Goal: Task Accomplishment & Management: Use online tool/utility

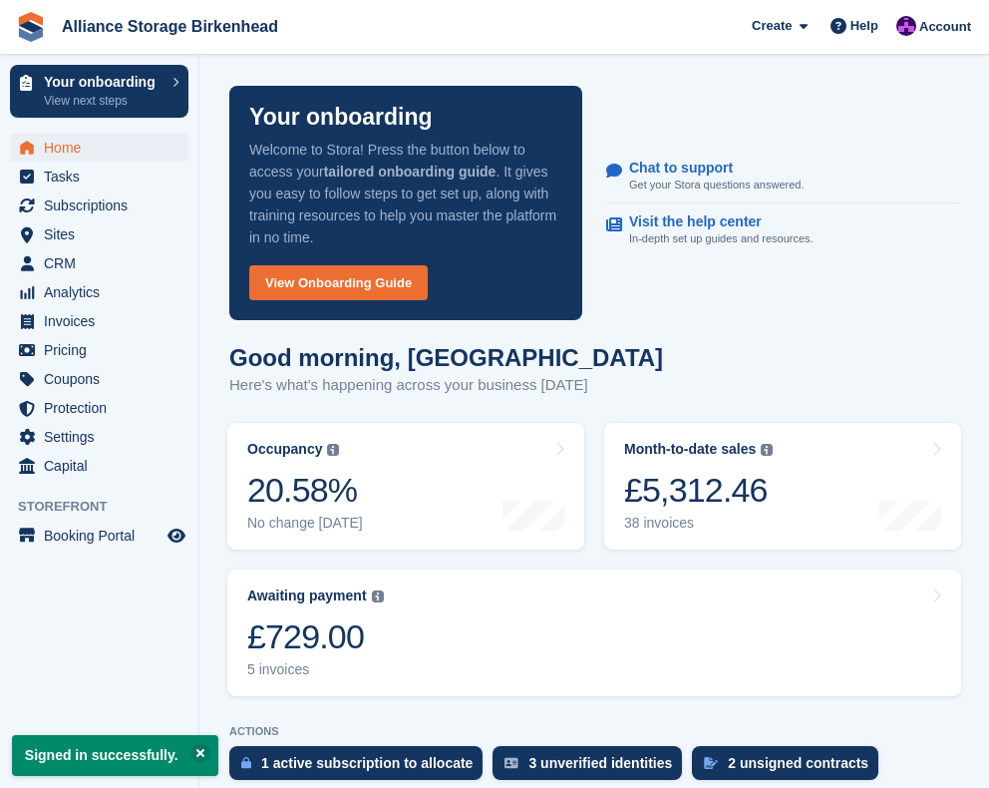
click at [116, 265] on span "CRM" at bounding box center [104, 263] width 120 height 28
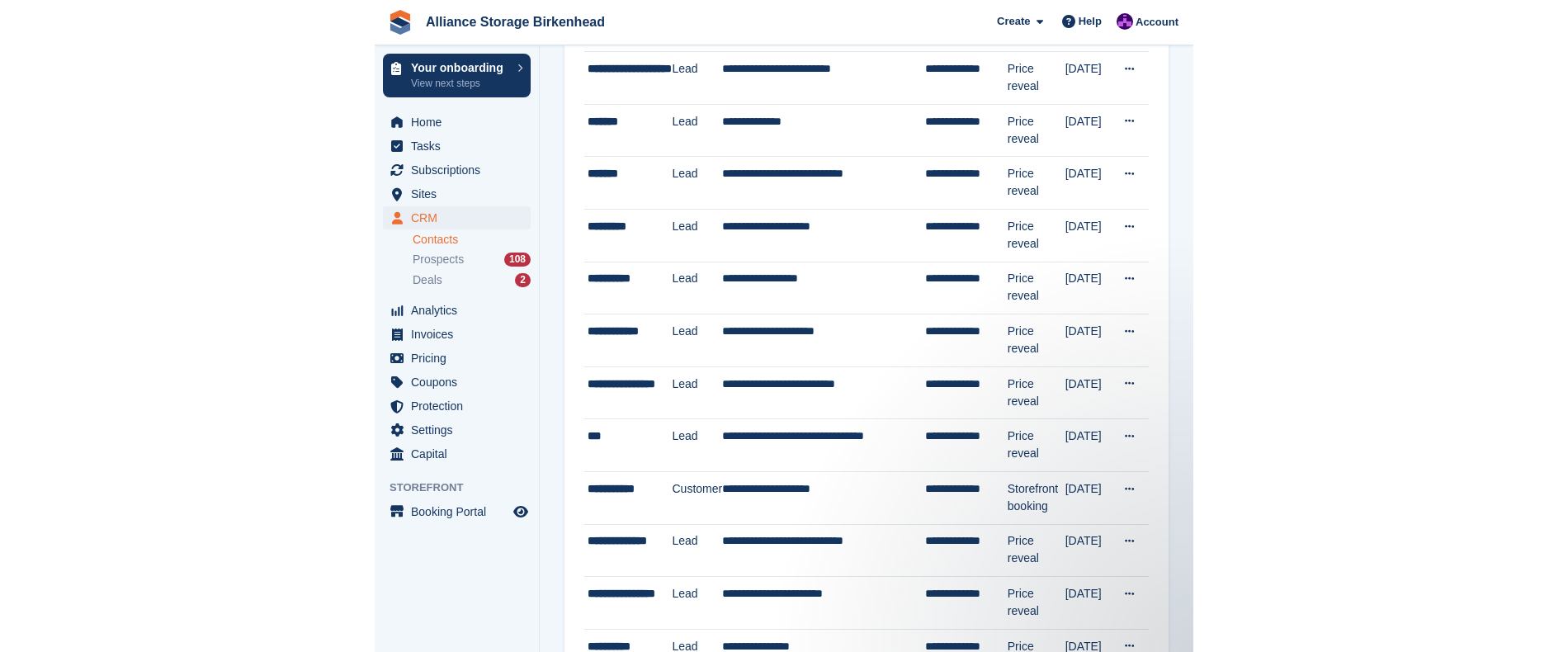
scroll to position [180, 0]
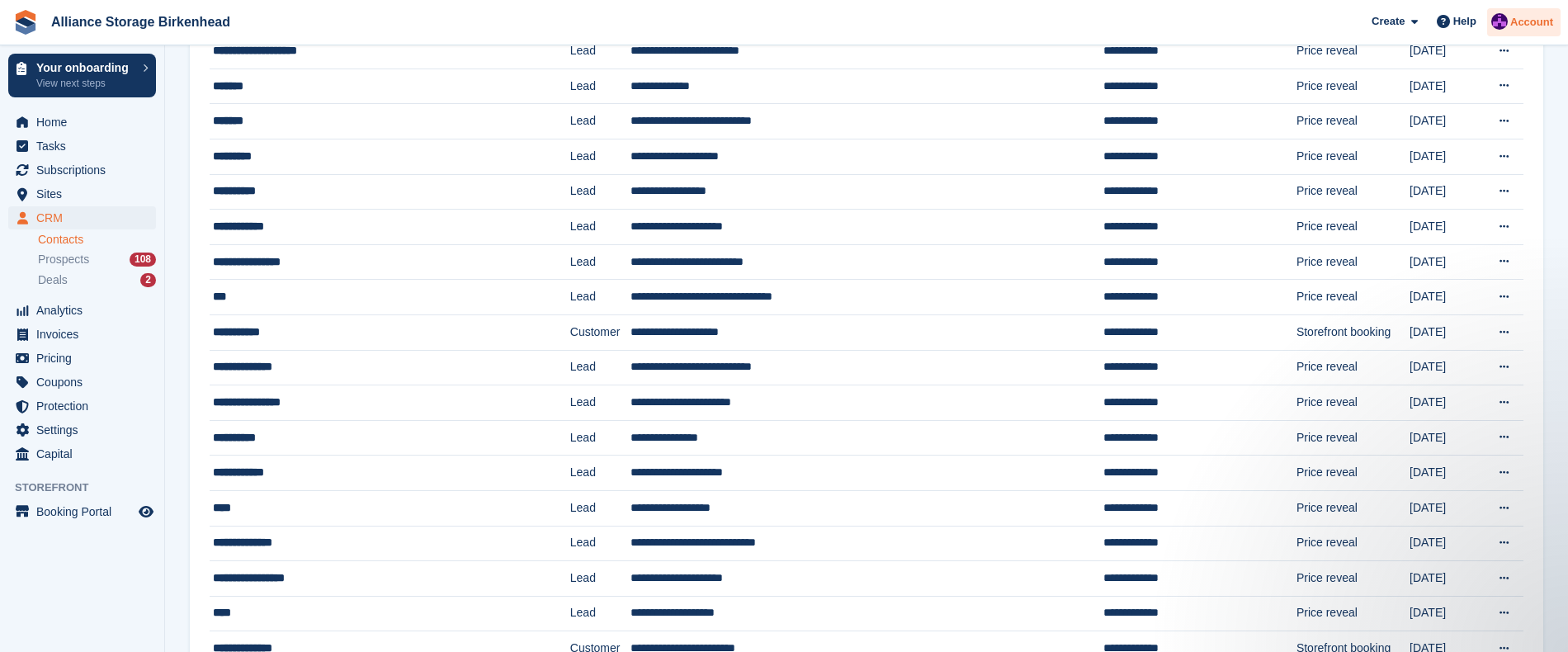
click at [818, 32] on div "Account" at bounding box center [1523, 22] width 74 height 29
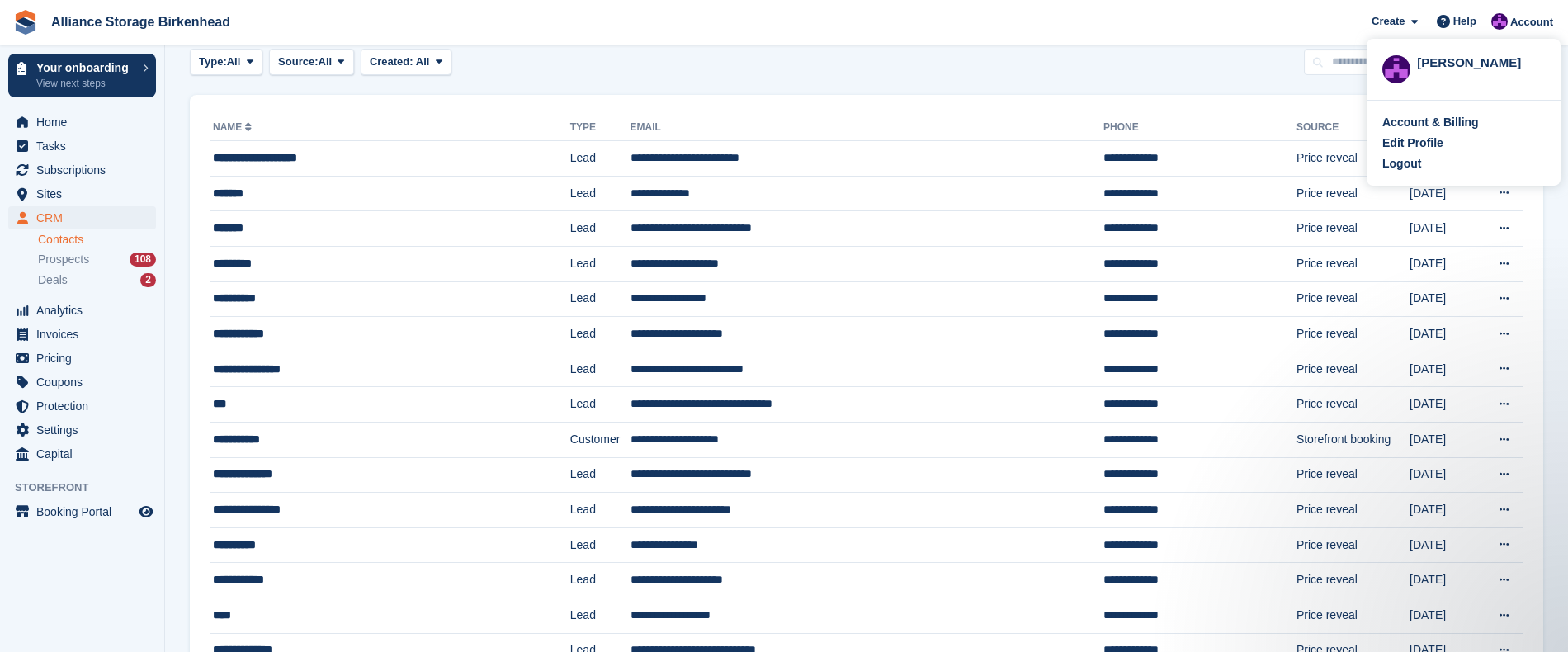
scroll to position [0, 0]
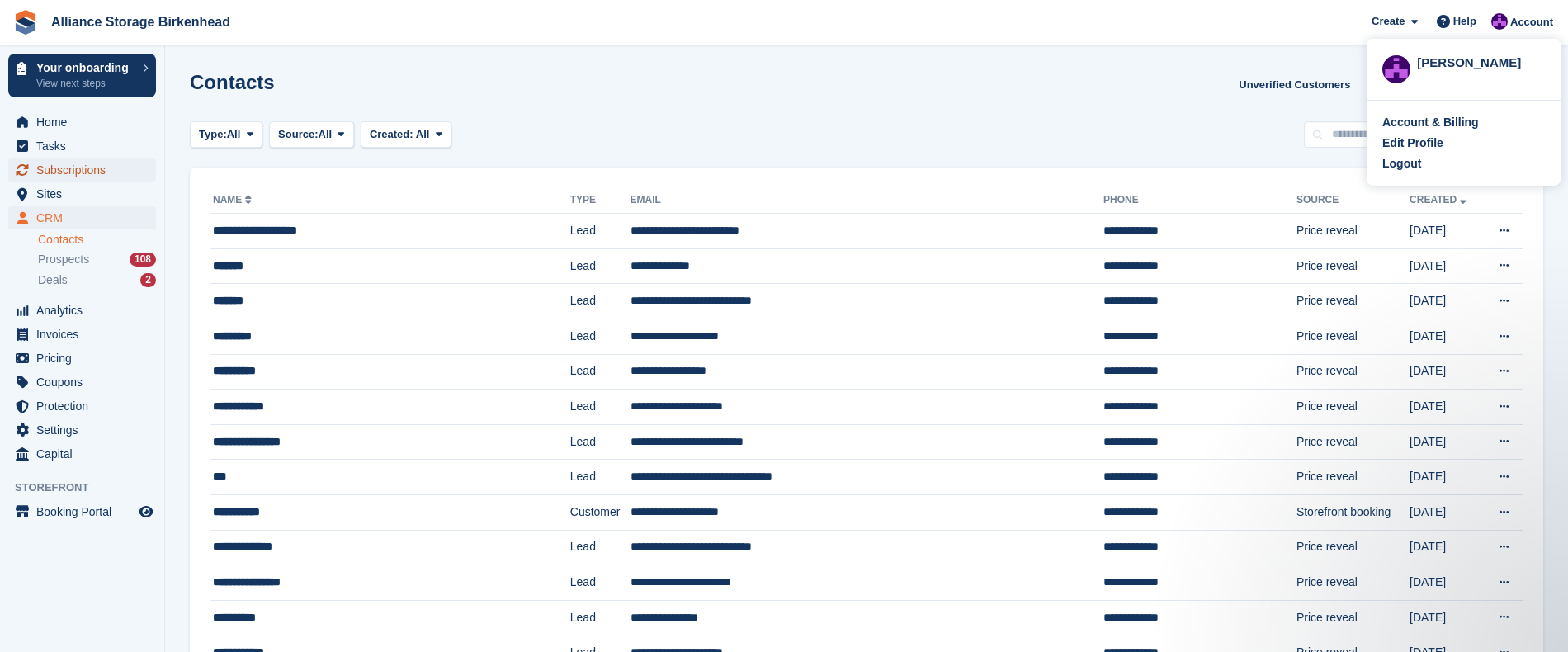
click at [86, 164] on span "Subscriptions" at bounding box center [86, 170] width 99 height 23
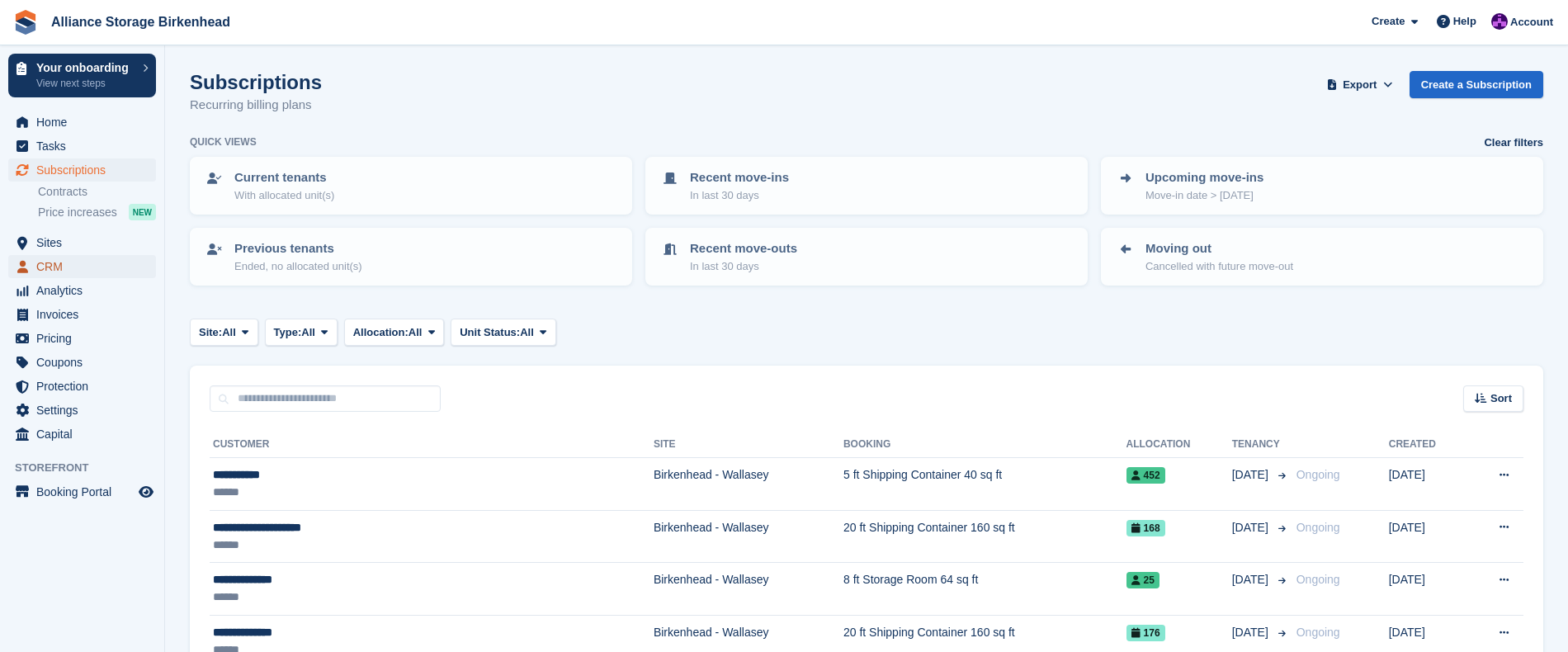
click at [94, 267] on span "CRM" at bounding box center [86, 266] width 99 height 23
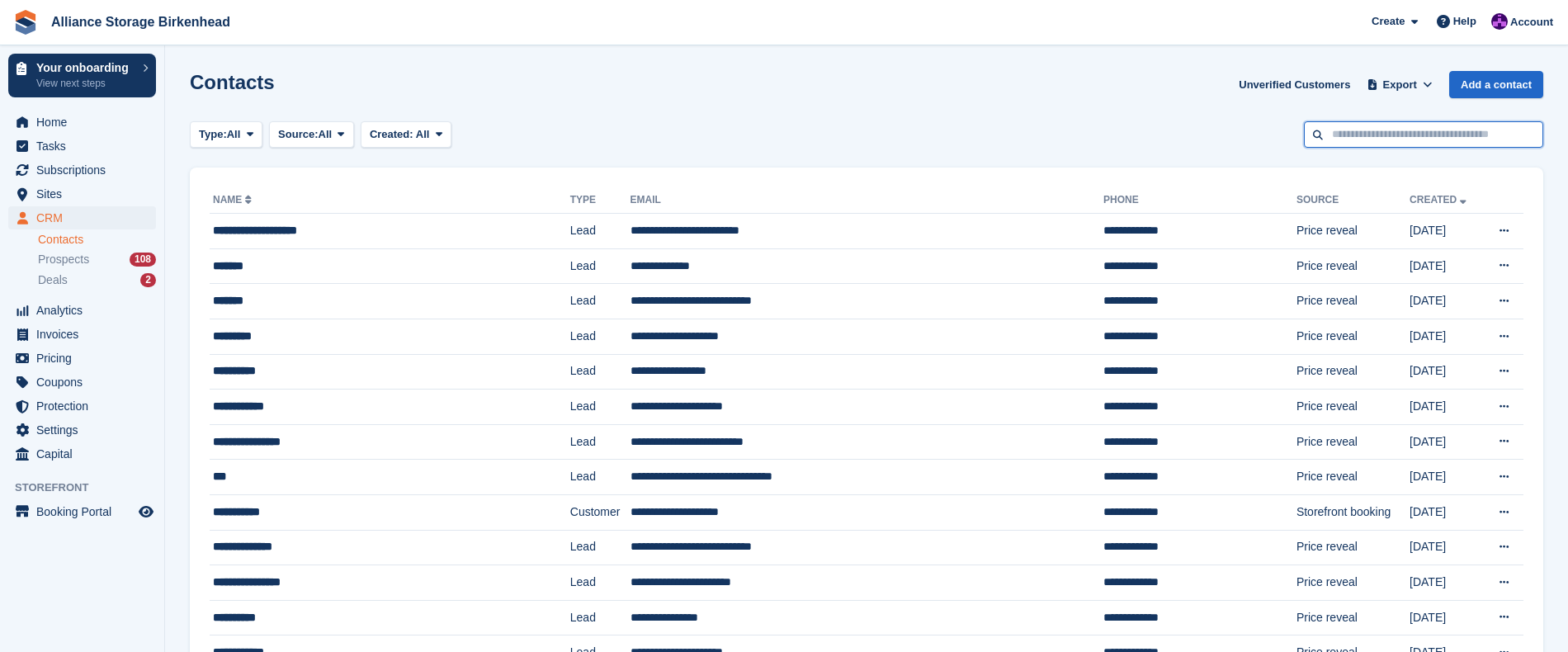
click at [818, 146] on input "text" at bounding box center [1423, 135] width 239 height 27
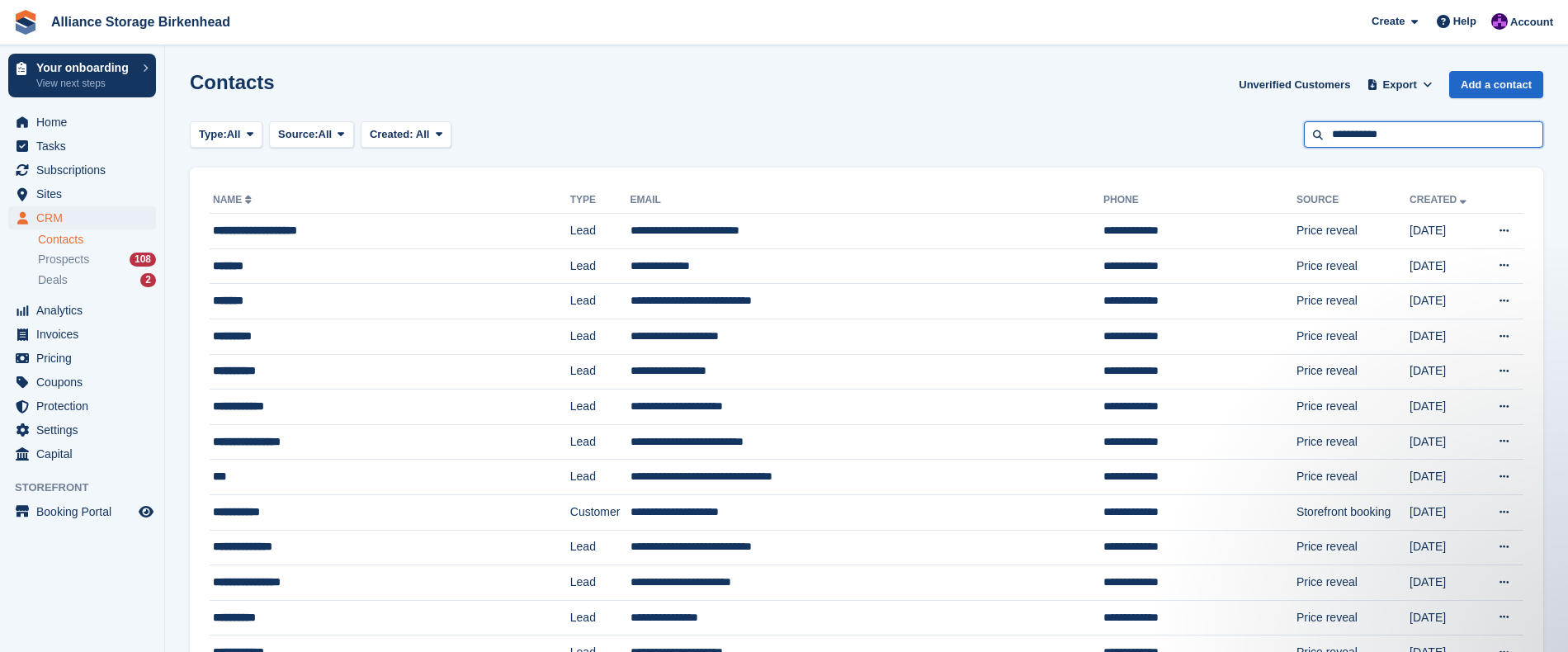
type input "**********"
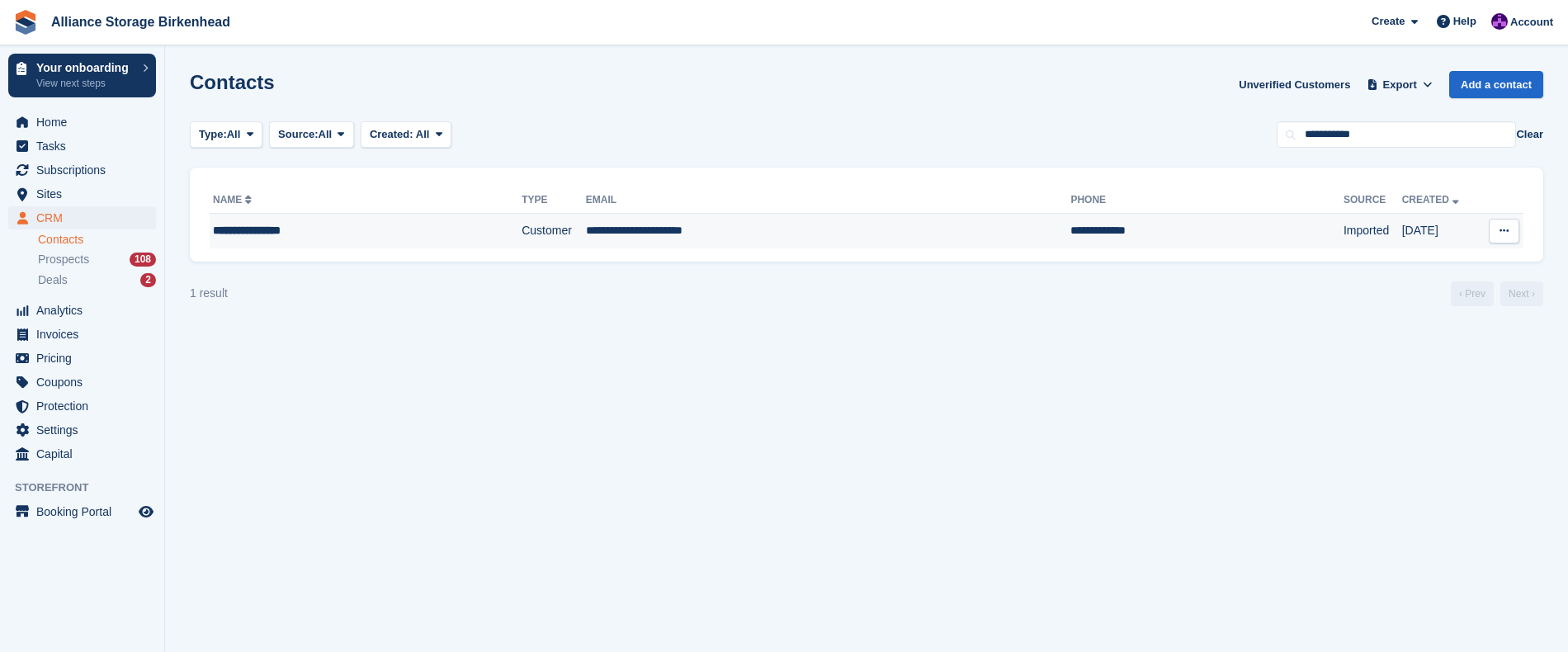
click at [818, 230] on td "**********" at bounding box center [828, 231] width 485 height 35
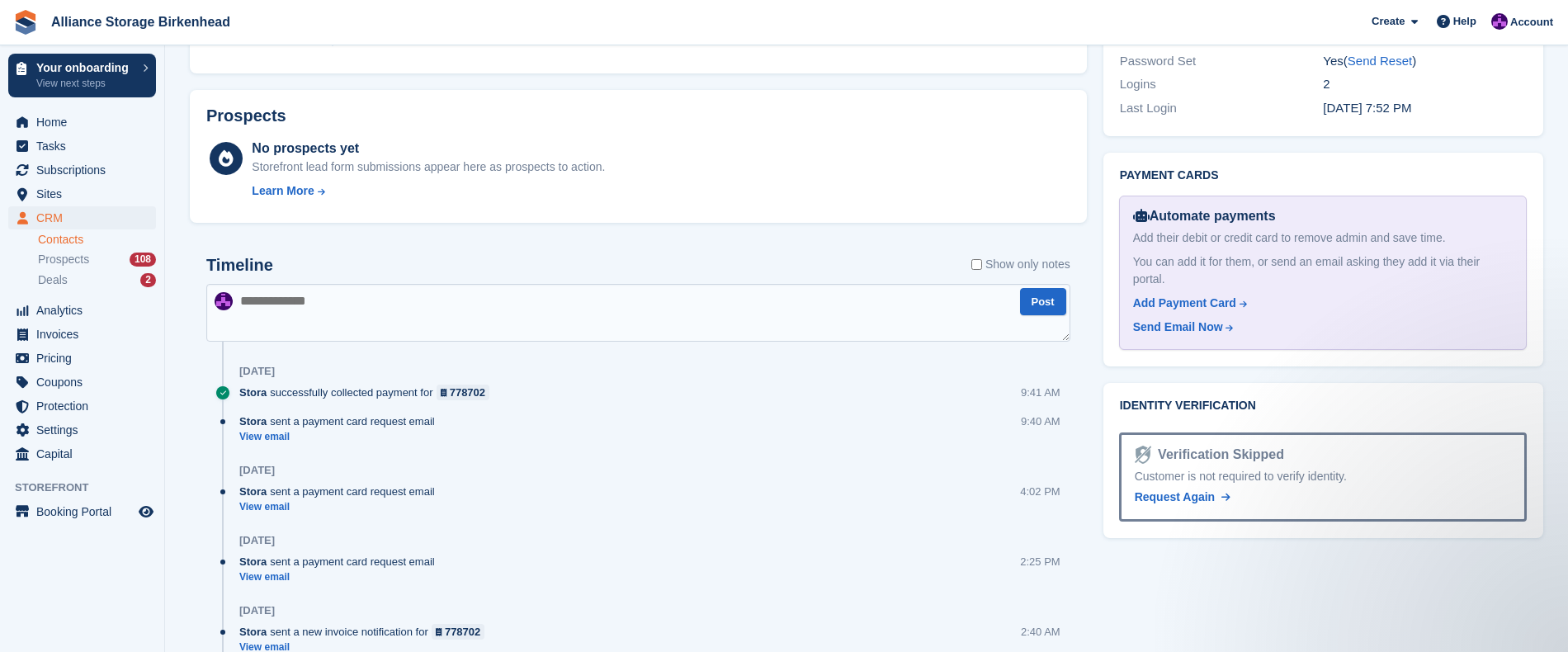
scroll to position [779, 0]
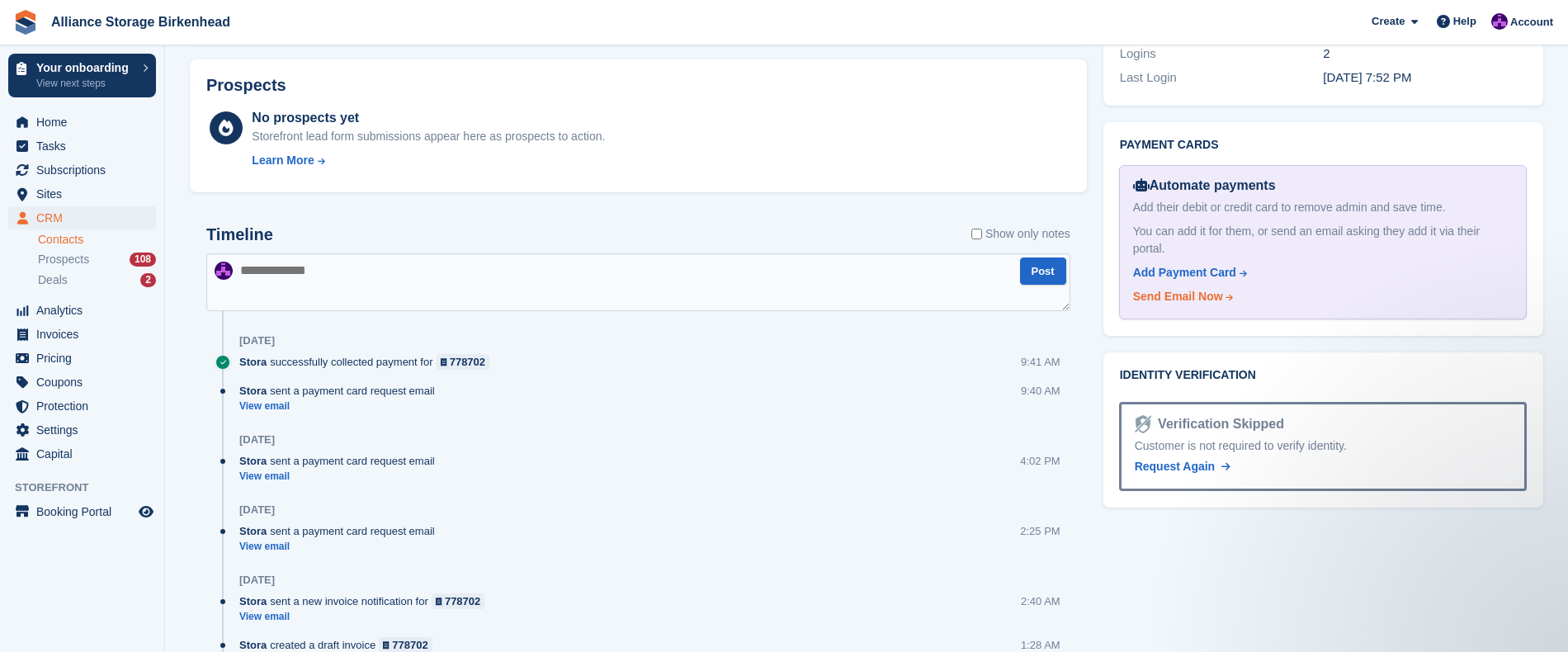
click at [1206, 288] on div "Send Email Now" at bounding box center [1177, 296] width 90 height 17
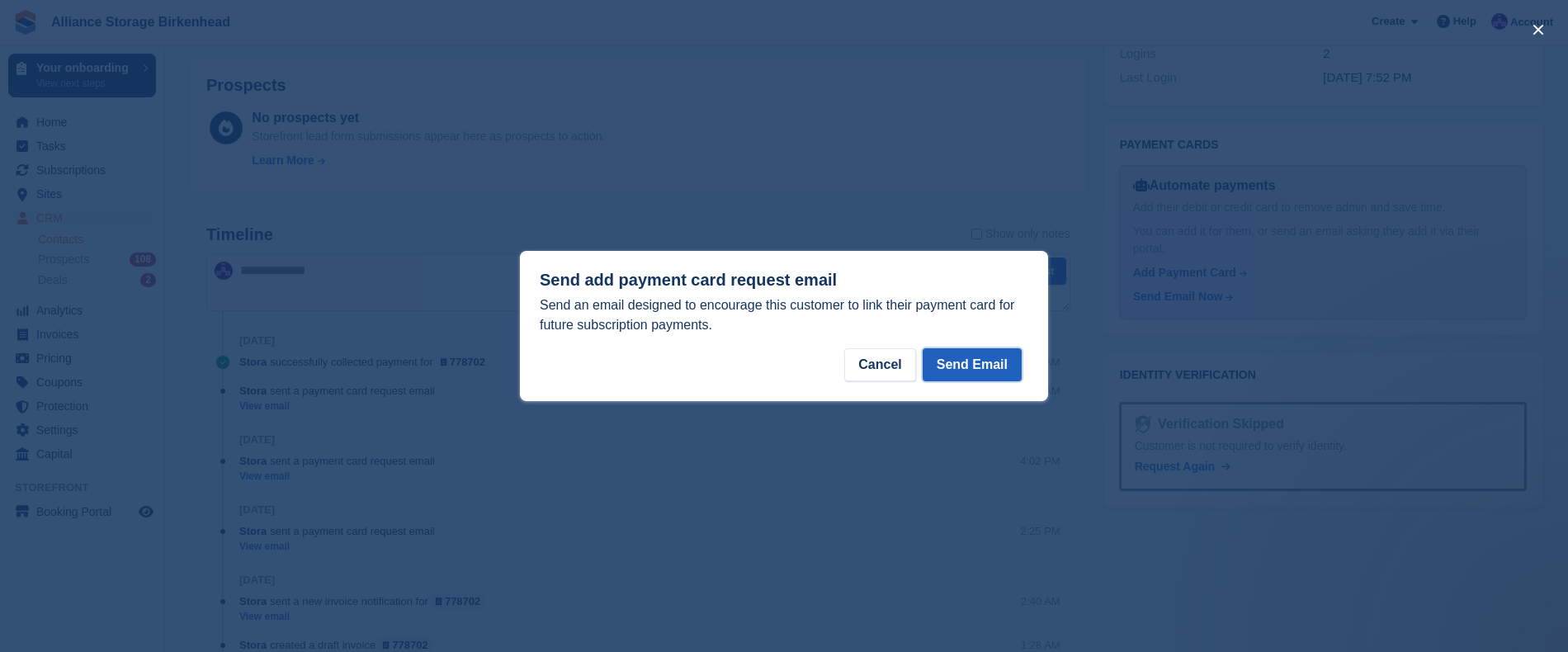
click at [958, 372] on button "Send Email" at bounding box center [972, 365] width 99 height 33
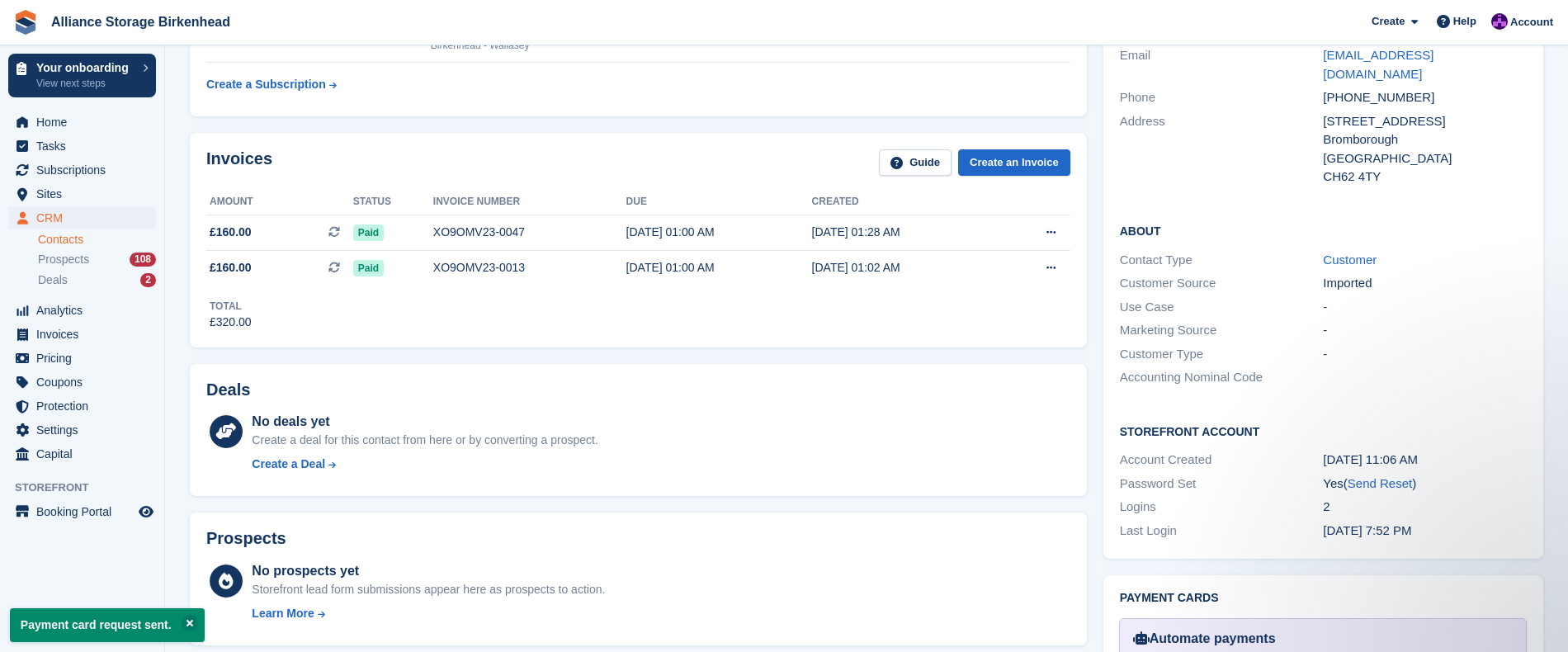
scroll to position [0, 0]
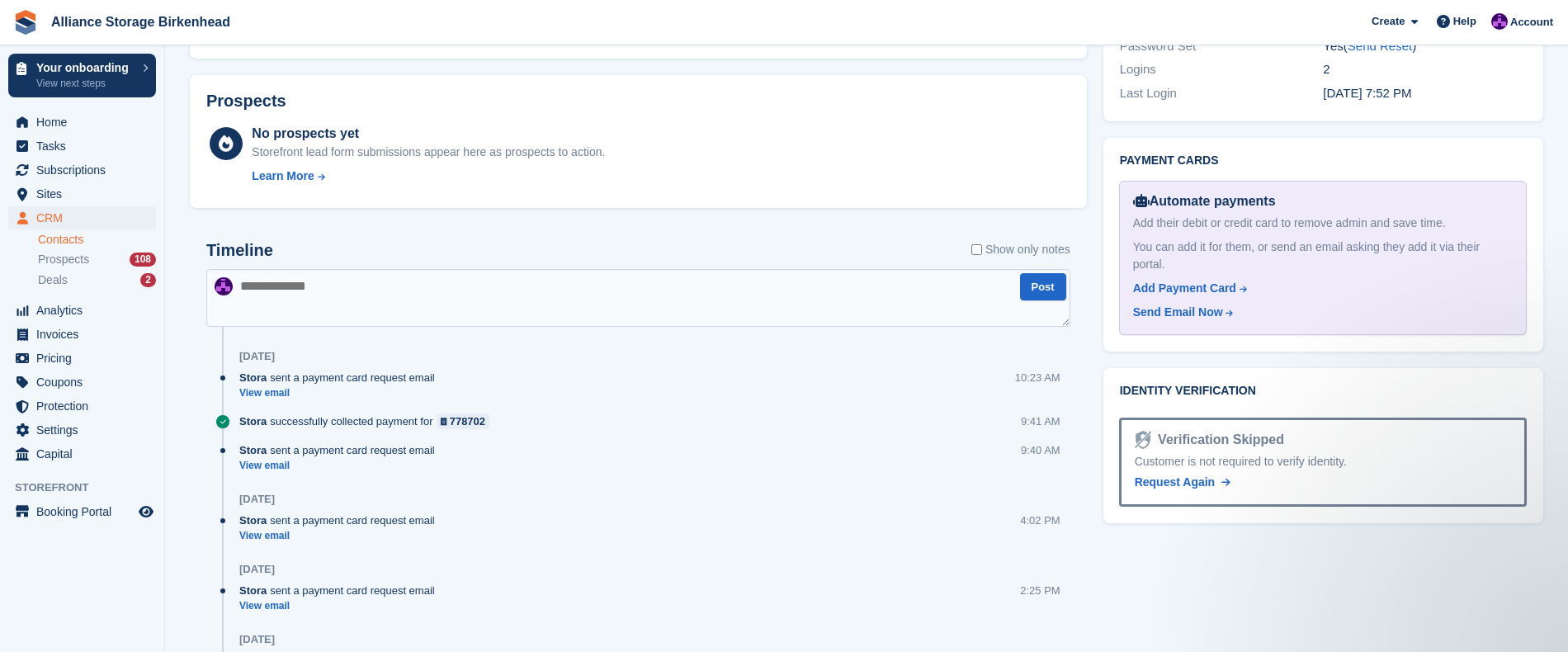
scroll to position [825, 0]
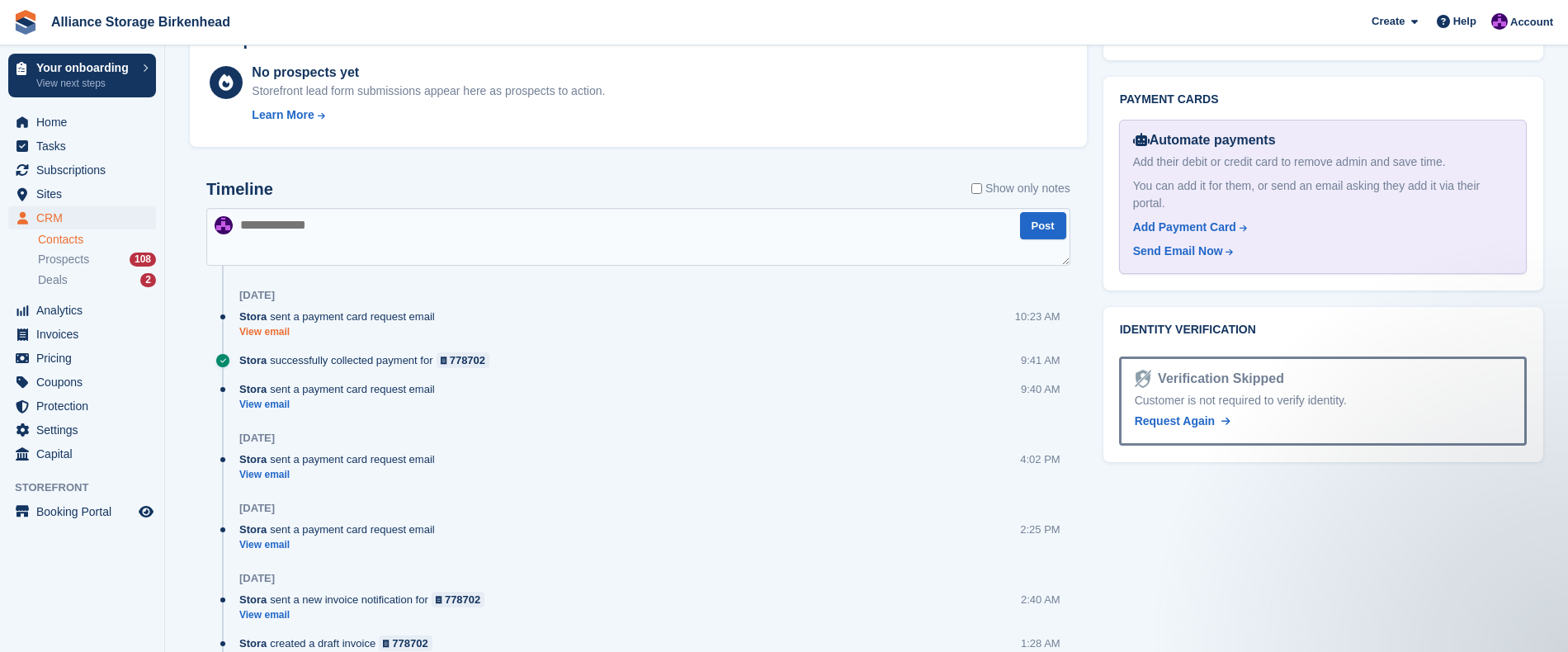
click at [266, 328] on link "View email" at bounding box center [341, 332] width 204 height 14
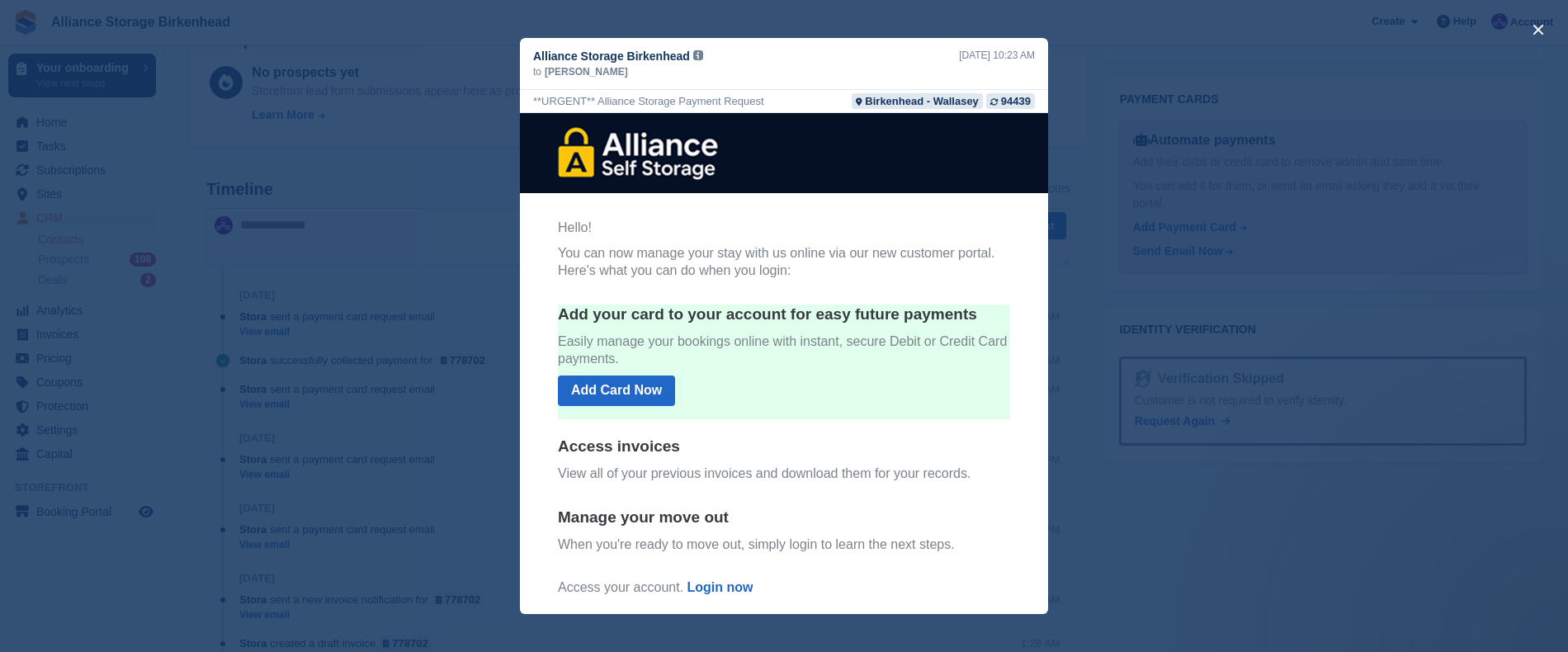
scroll to position [0, 0]
click at [1266, 148] on div "close" at bounding box center [784, 326] width 1568 height 652
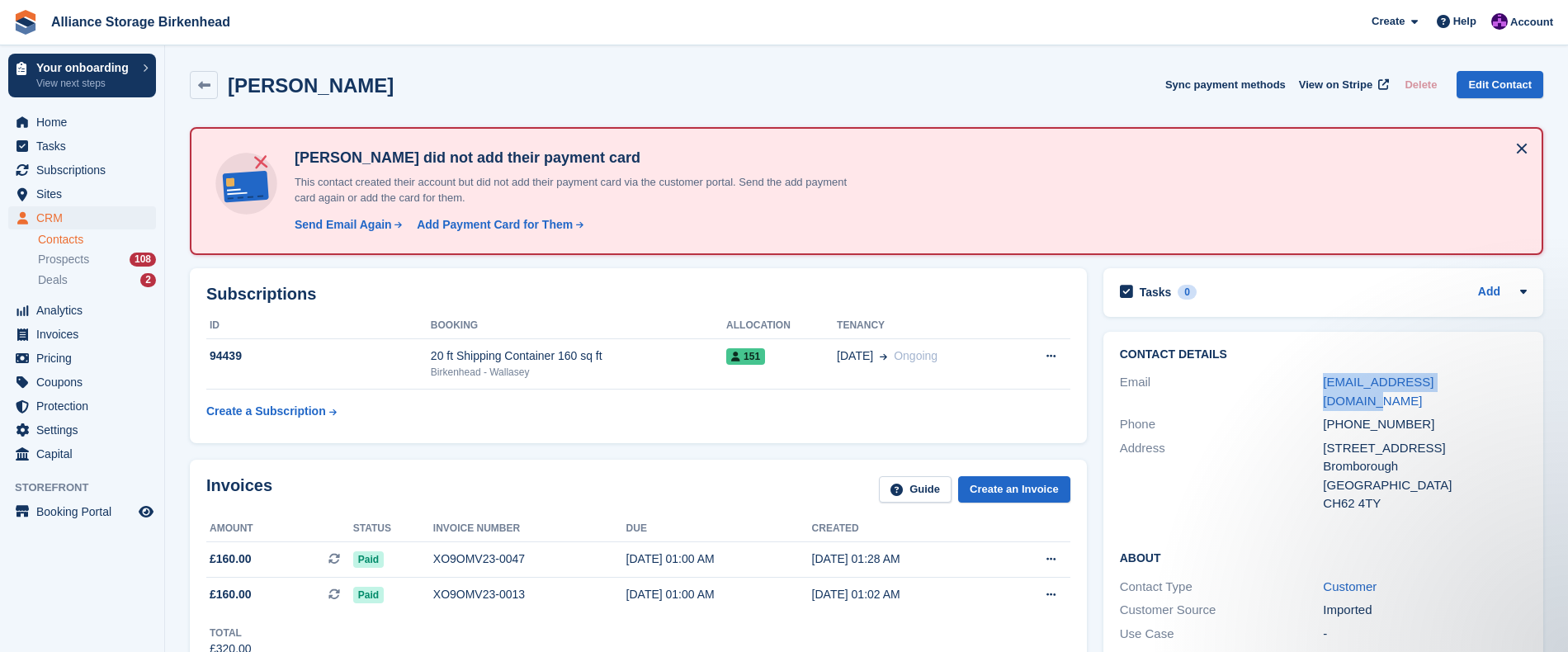
drag, startPoint x: 1487, startPoint y: 382, endPoint x: 1318, endPoint y: 390, distance: 169.2
click at [1318, 390] on div "Email monkey_man97@icloud.com" at bounding box center [1323, 391] width 407 height 42
copy div "monkey_man97@icloud.com"
click at [1527, 158] on button at bounding box center [1522, 149] width 26 height 26
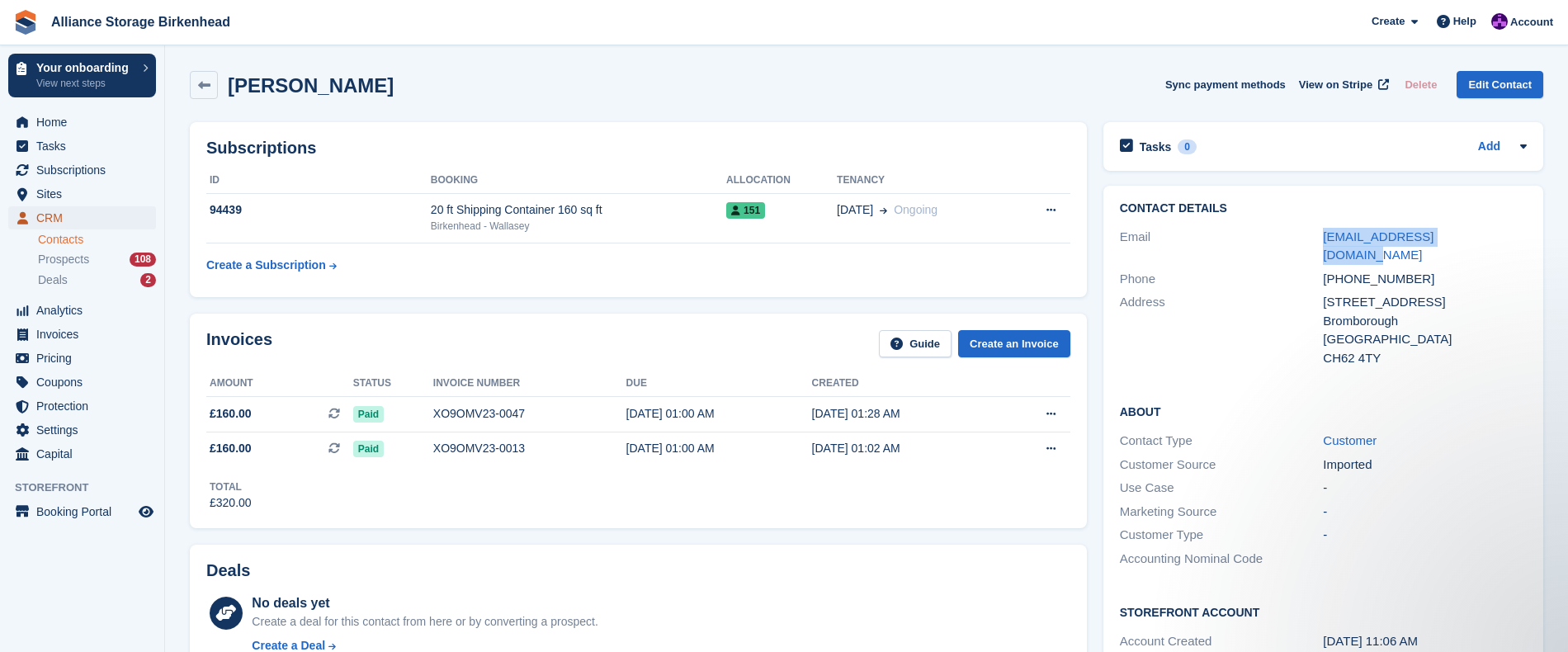
click at [84, 222] on span "CRM" at bounding box center [86, 218] width 99 height 23
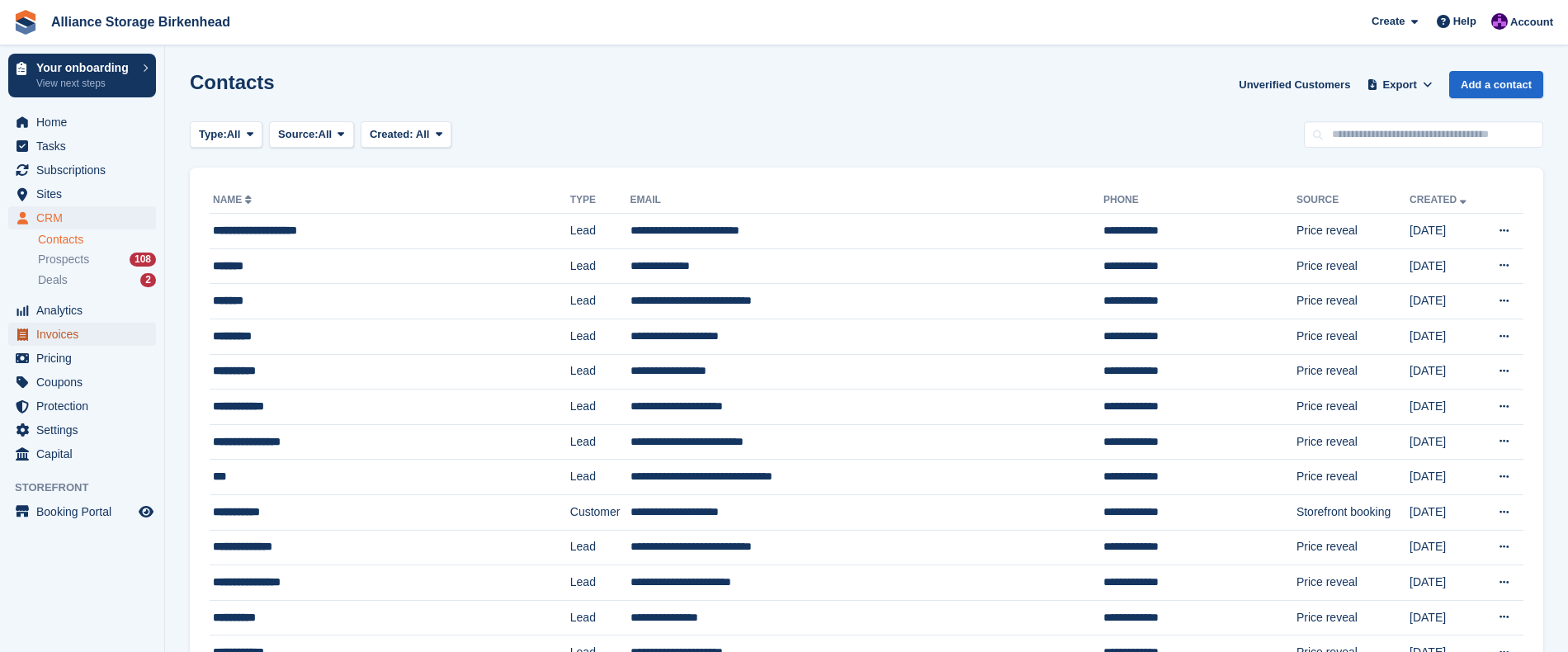
click at [89, 343] on span "Invoices" at bounding box center [86, 334] width 99 height 23
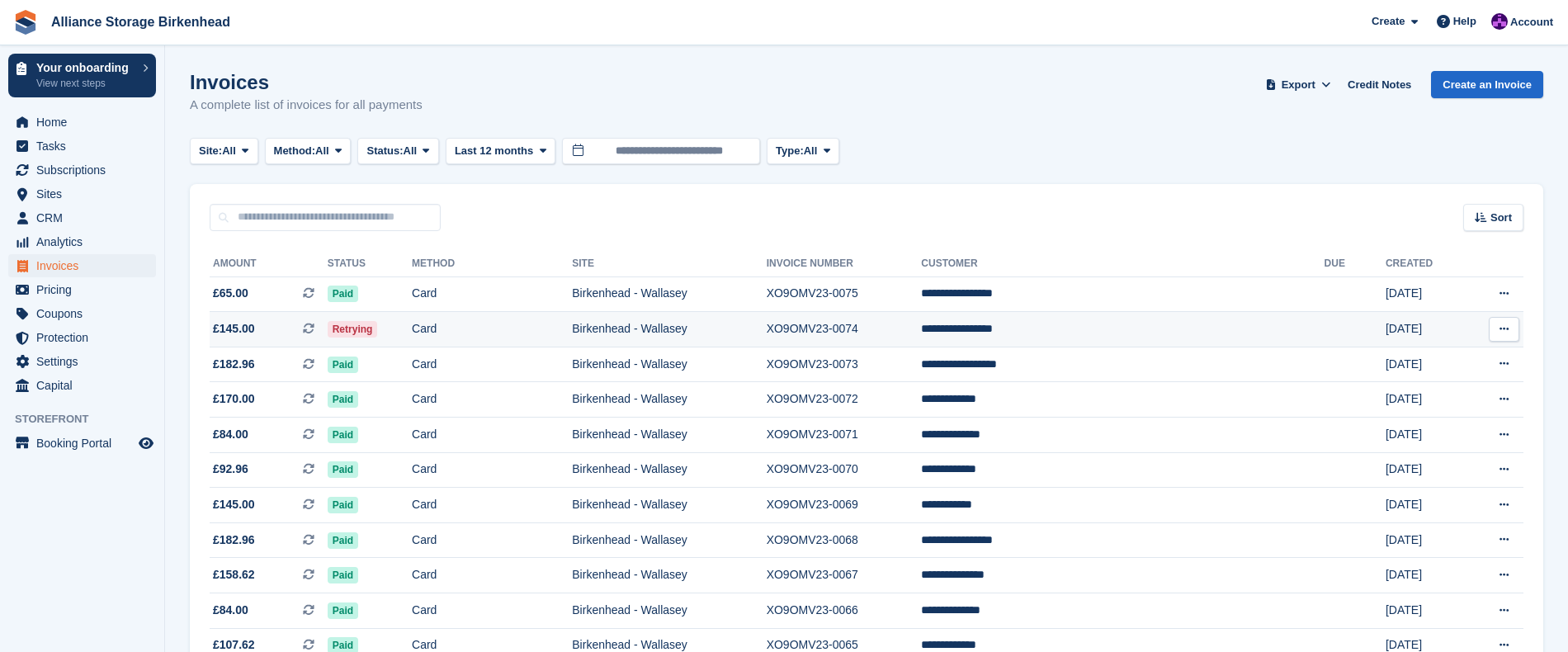
click at [650, 324] on td "Birkenhead - Wallasey" at bounding box center [669, 329] width 194 height 36
